Goal: Obtain resource: Obtain resource

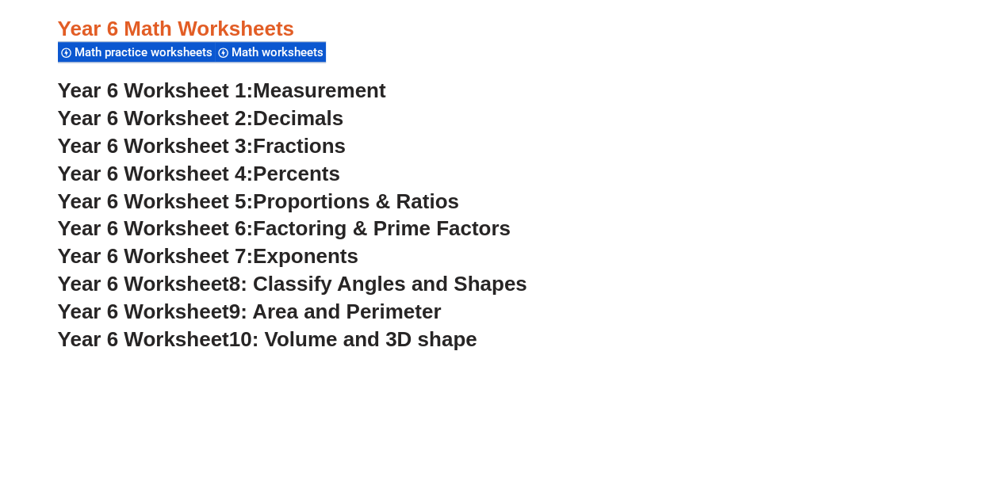
scroll to position [3650, 0]
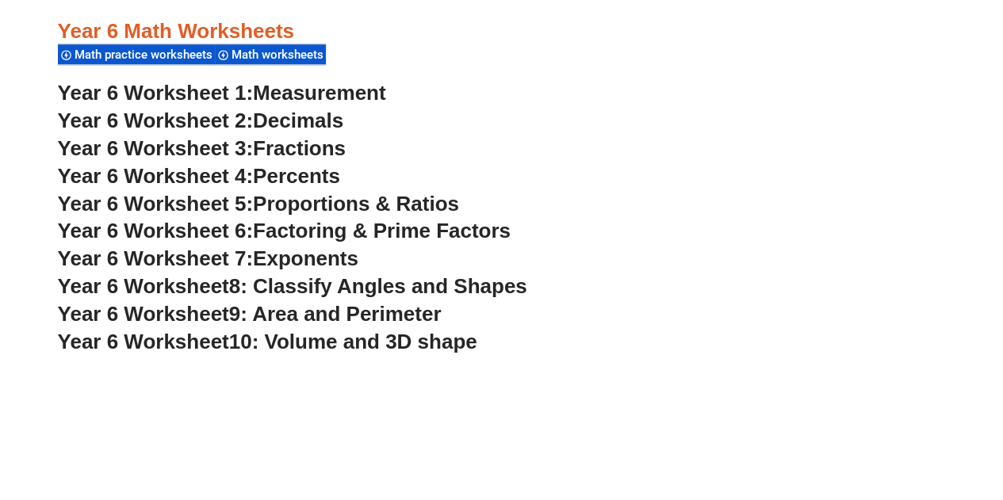
click at [189, 99] on span "Year 6 Worksheet 1:" at bounding box center [156, 93] width 196 height 24
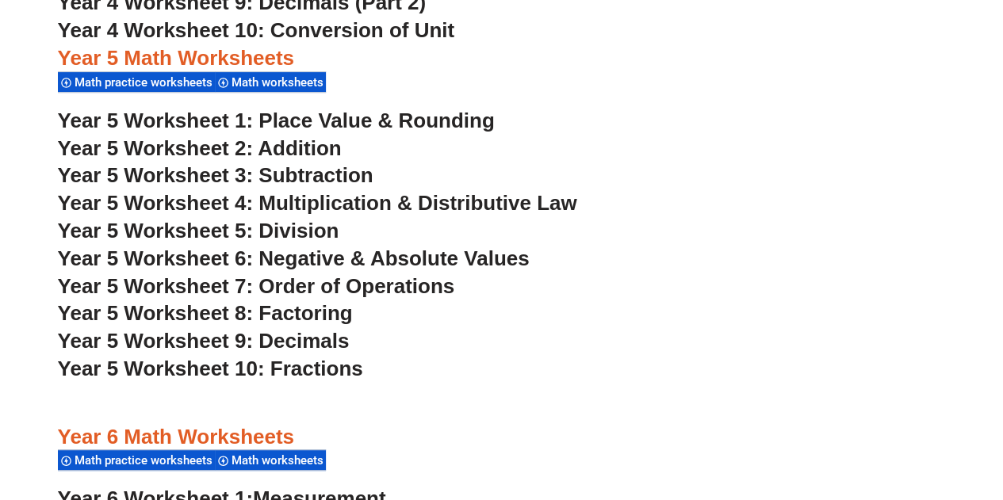
scroll to position [3243, 0]
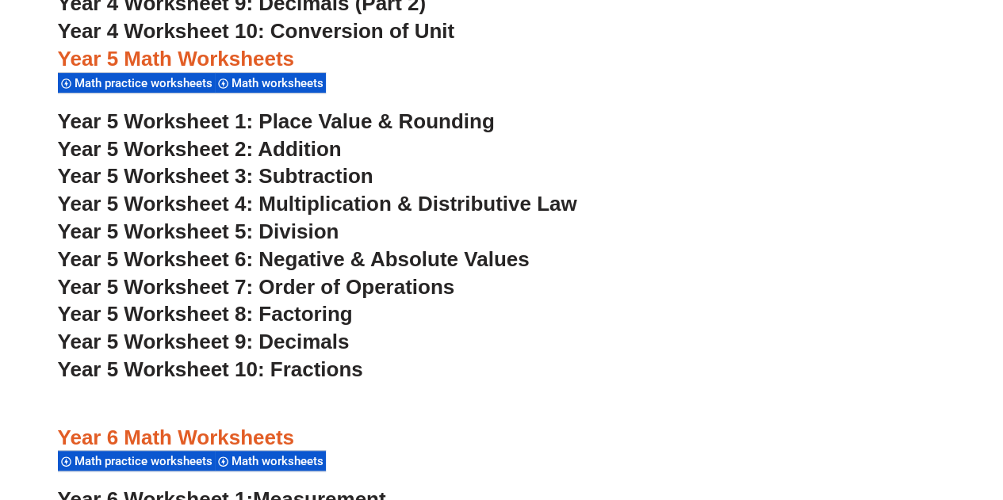
click at [286, 148] on span "Year 5 Worksheet 2: Addition" at bounding box center [200, 149] width 284 height 24
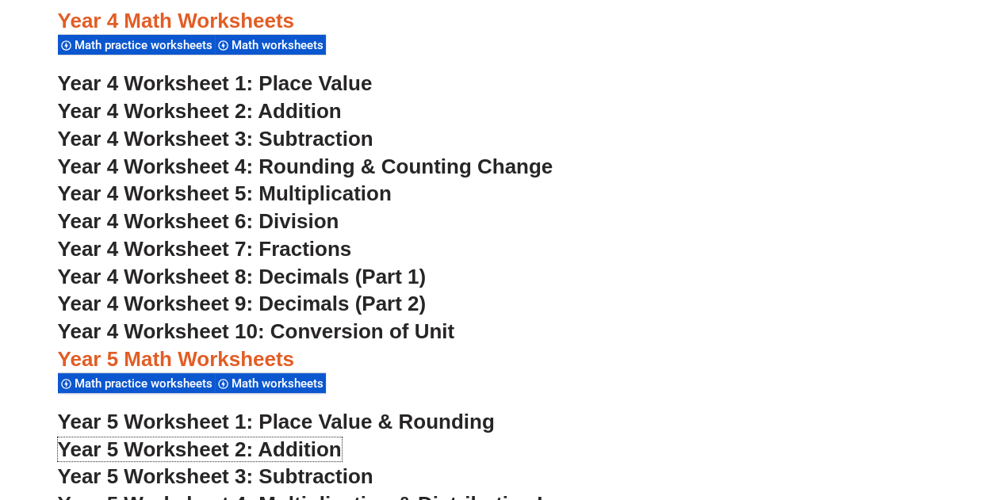
scroll to position [2942, 0]
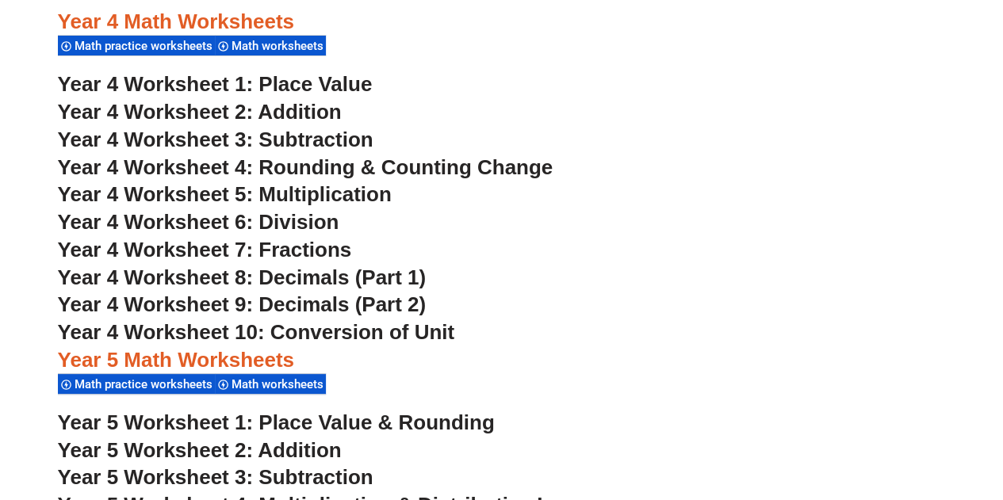
click at [303, 109] on span "Year 4 Worksheet 2: Addition" at bounding box center [200, 112] width 284 height 24
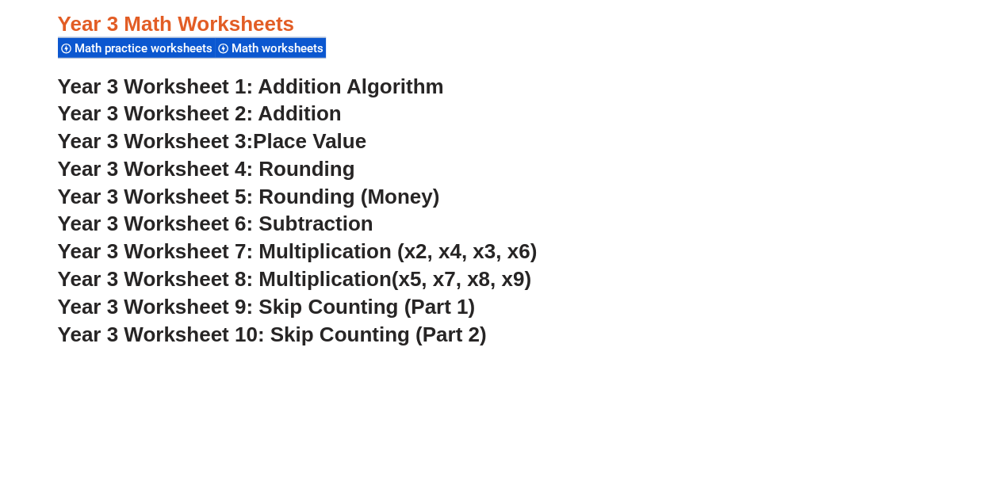
scroll to position [2287, 0]
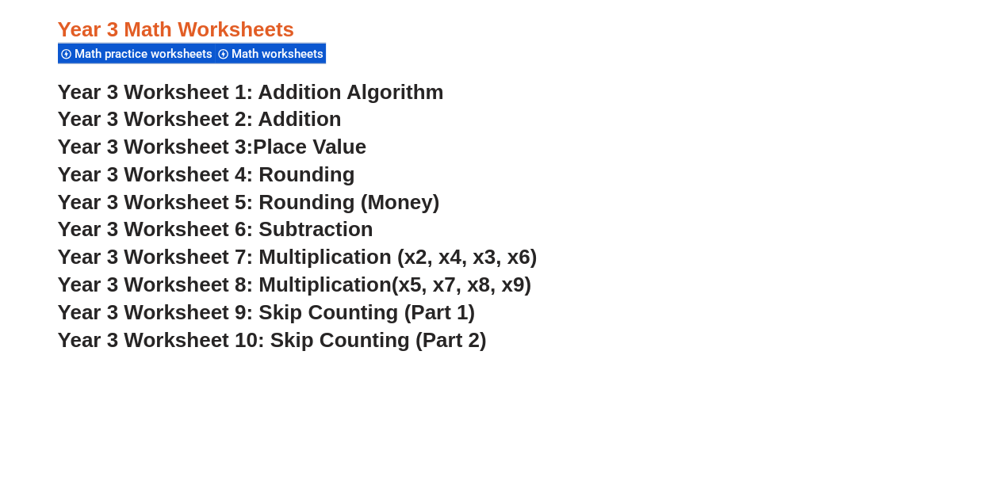
click at [316, 205] on span "Year 3 Worksheet 5: Rounding (Money)" at bounding box center [249, 202] width 382 height 24
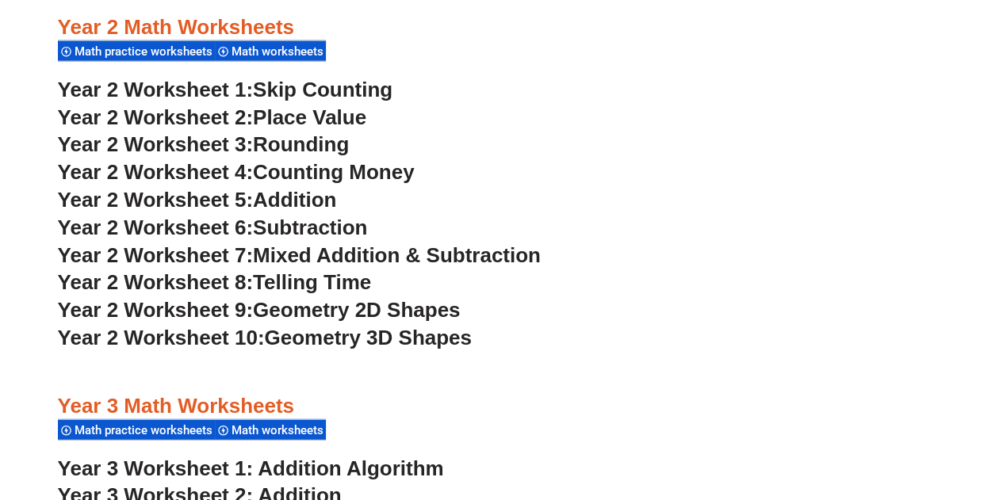
scroll to position [1910, 0]
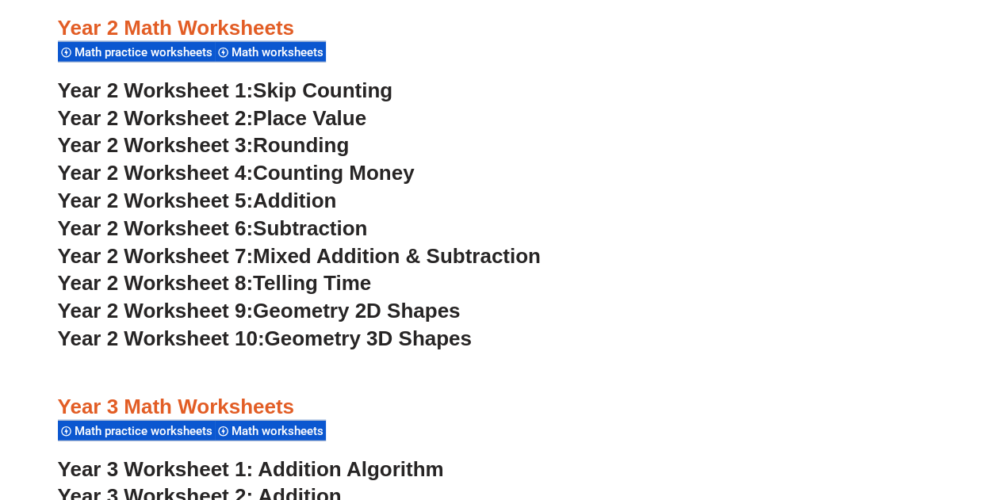
click at [320, 169] on span "Counting Money" at bounding box center [334, 173] width 162 height 24
click at [187, 121] on span "Year 2 Worksheet 2:" at bounding box center [156, 118] width 196 height 24
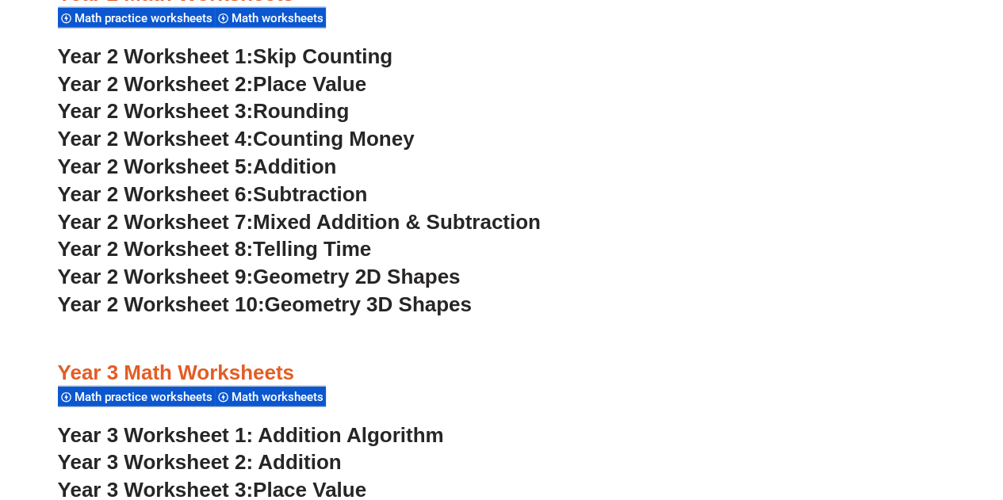
click at [266, 278] on span "Geometry 2D Shapes" at bounding box center [356, 277] width 207 height 24
click at [282, 248] on span "Telling Time" at bounding box center [312, 249] width 118 height 24
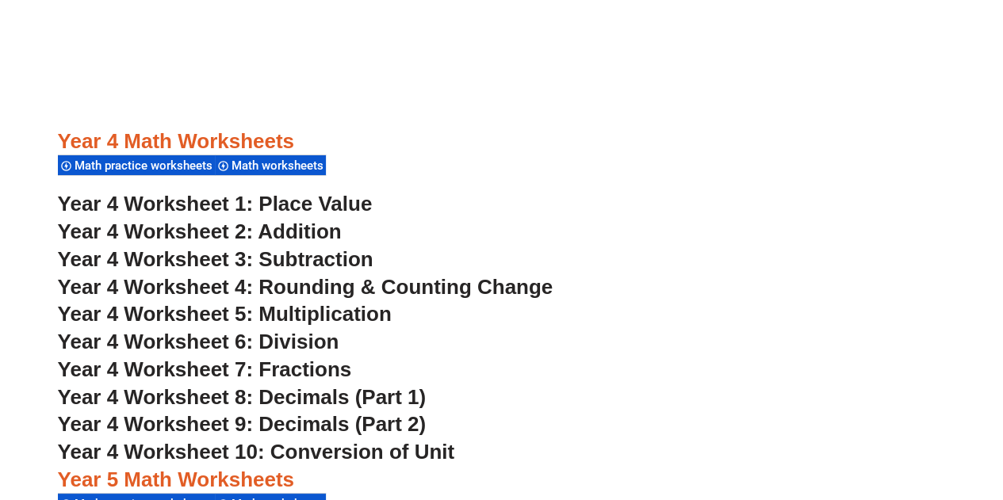
scroll to position [2957, 0]
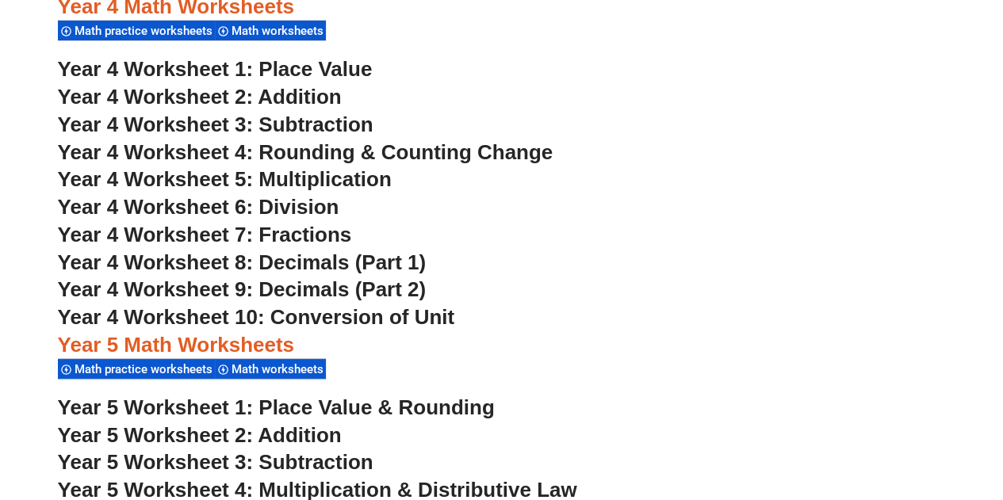
click at [298, 200] on span "Year 4 Worksheet 6: Division" at bounding box center [199, 207] width 282 height 24
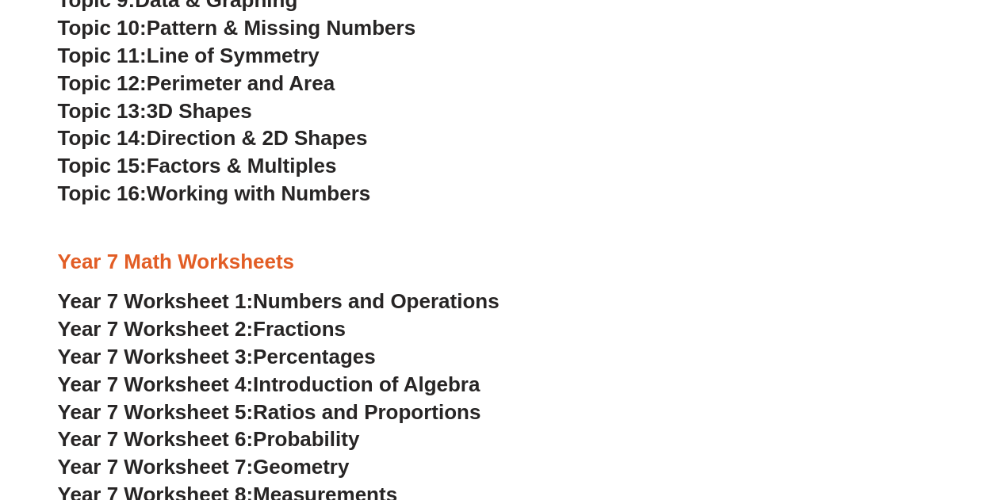
scroll to position [4650, 0]
